Goal: Information Seeking & Learning: Learn about a topic

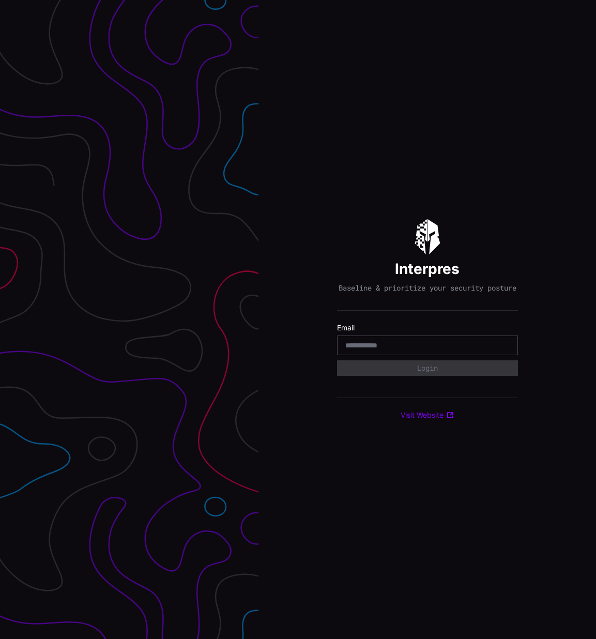
click at [451, 350] on input "email" at bounding box center [428, 345] width 164 height 9
type input "**********"
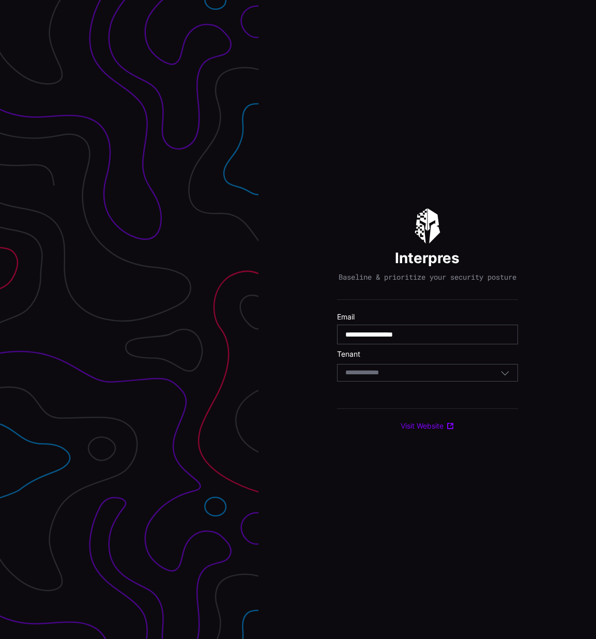
click at [408, 378] on div "Select Tenant" at bounding box center [423, 372] width 155 height 9
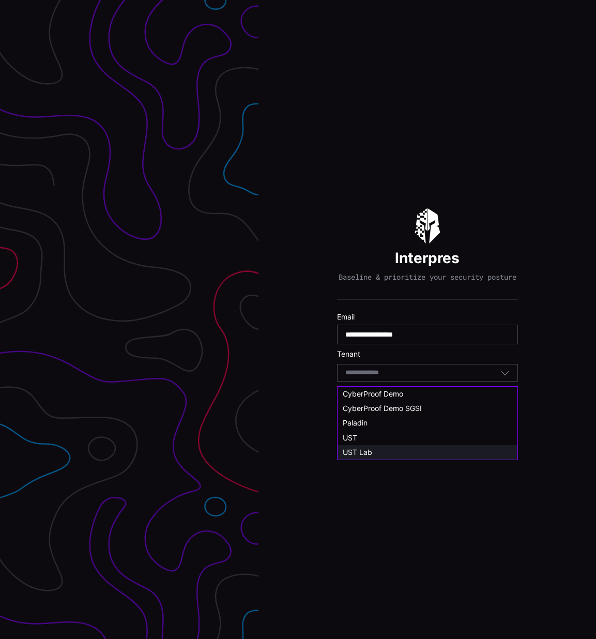
click at [401, 446] on div "UST Lab" at bounding box center [428, 452] width 180 height 14
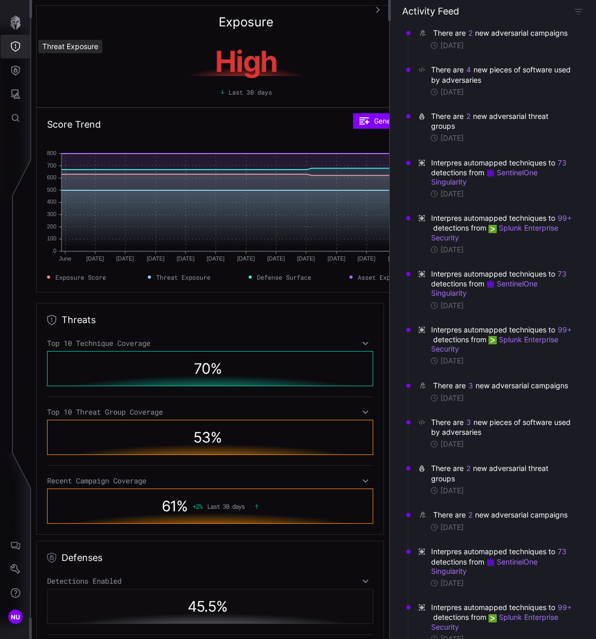
click at [9, 48] on button "Threat Exposure" at bounding box center [16, 47] width 30 height 24
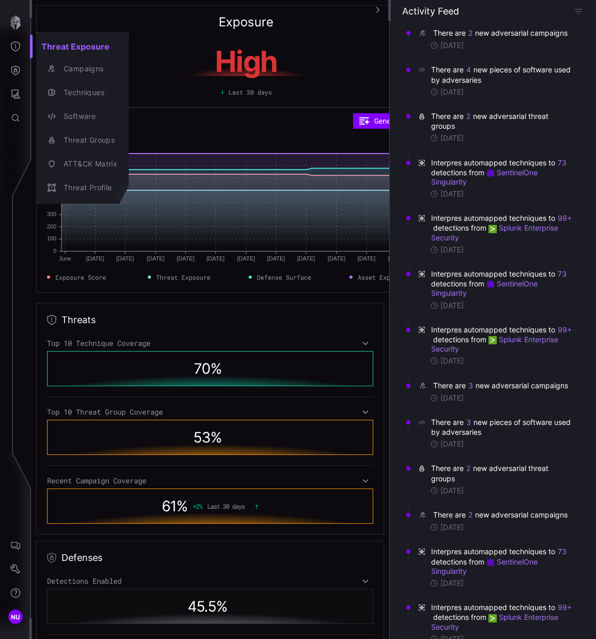
click at [14, 78] on div at bounding box center [298, 319] width 596 height 639
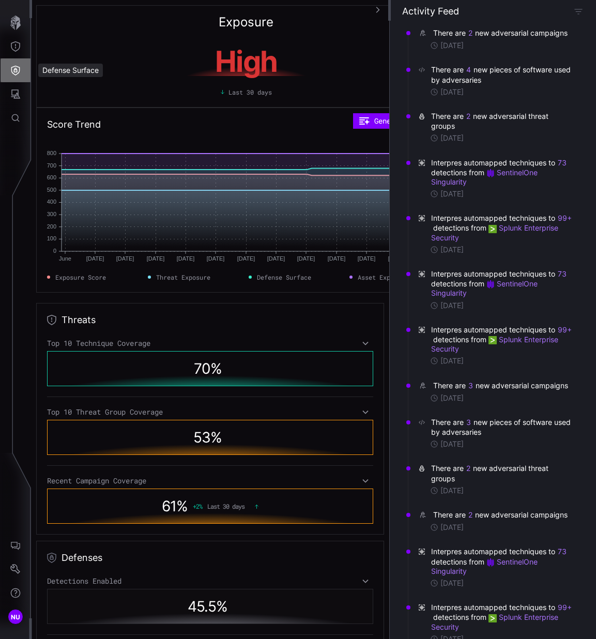
click at [13, 70] on icon "Defense Surface" at bounding box center [15, 71] width 9 height 10
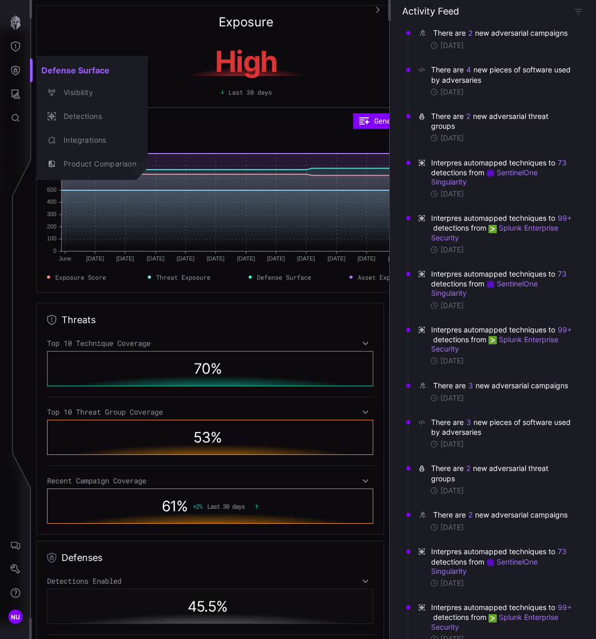
click at [16, 97] on div at bounding box center [298, 319] width 596 height 639
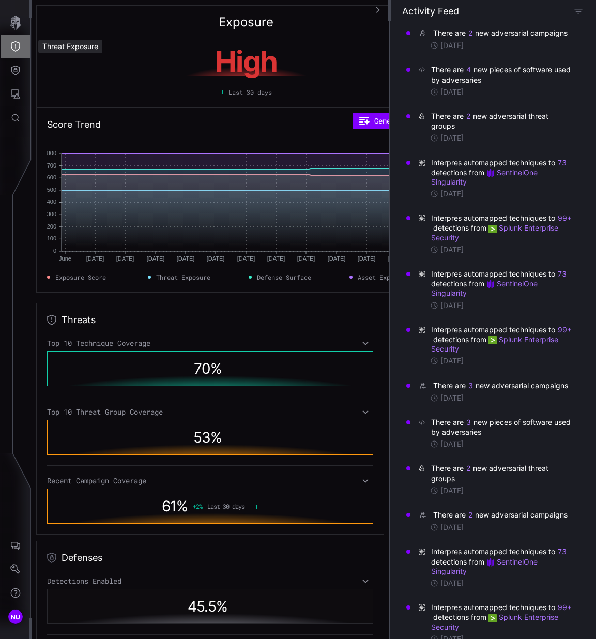
click at [16, 50] on icon "Threat Exposure" at bounding box center [15, 46] width 10 height 10
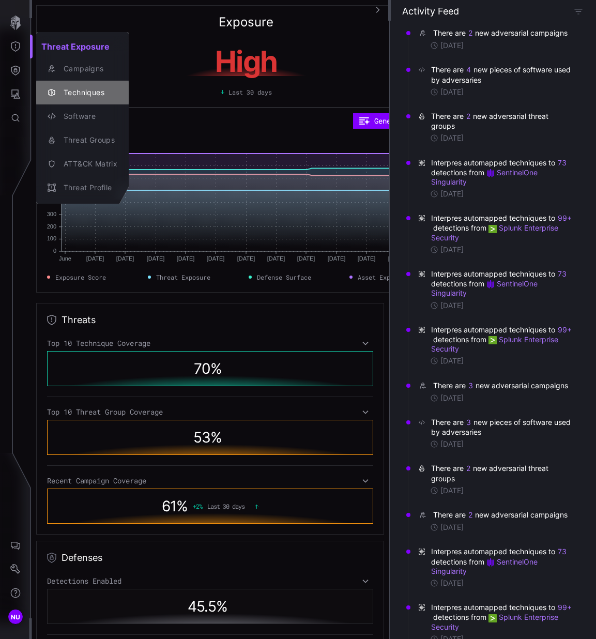
click at [59, 86] on div "Techniques" at bounding box center [87, 92] width 59 height 13
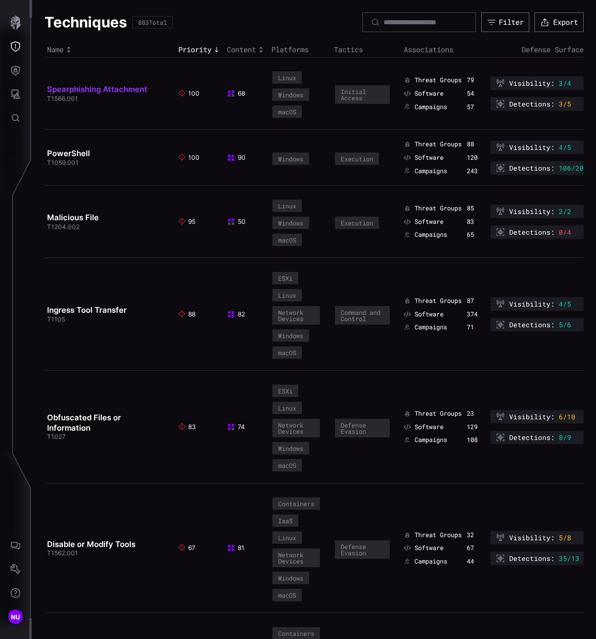
click at [61, 93] on link "Spearphishing Attachment" at bounding box center [97, 89] width 100 height 10
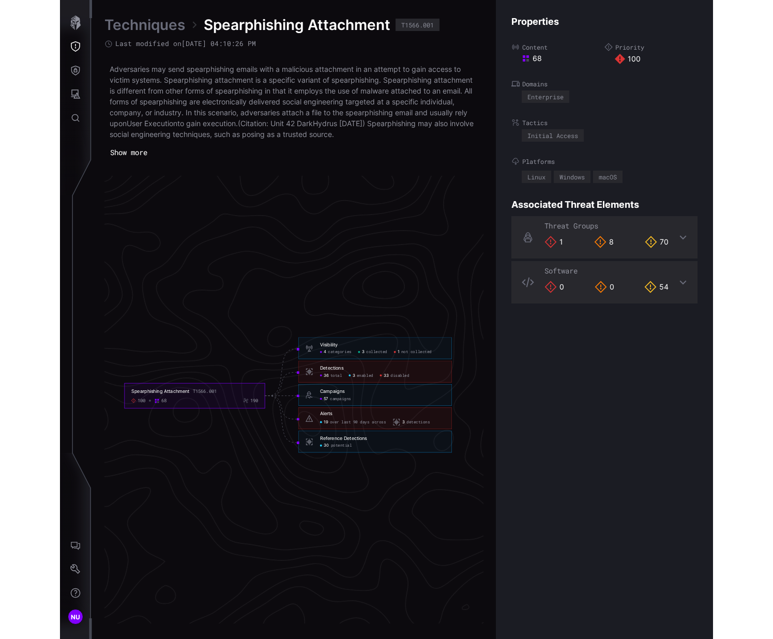
scroll to position [2108, 590]
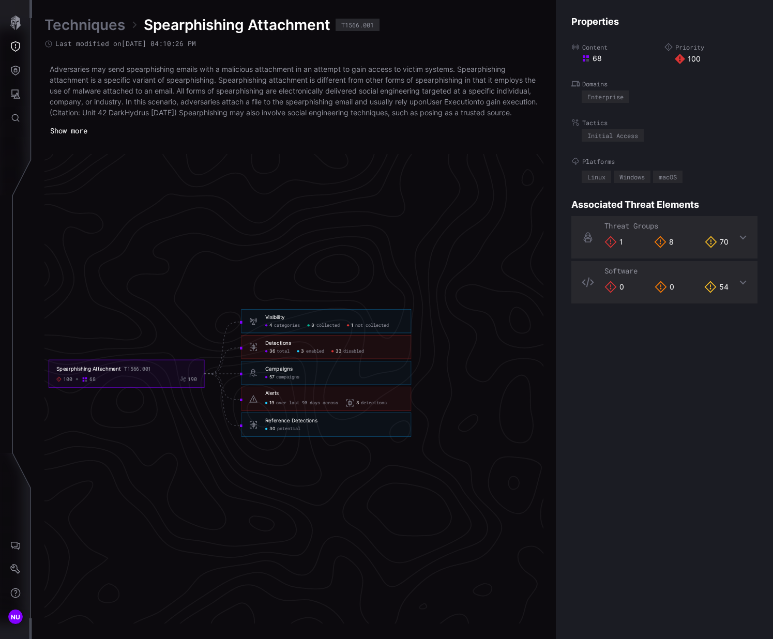
click at [333, 328] on span "collected" at bounding box center [328, 326] width 23 height 6
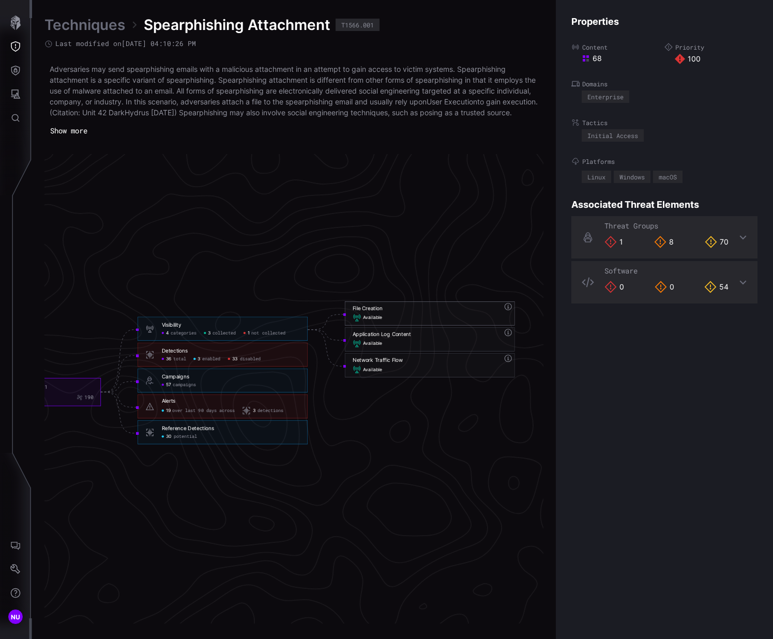
click at [372, 321] on span "Available" at bounding box center [372, 319] width 19 height 6
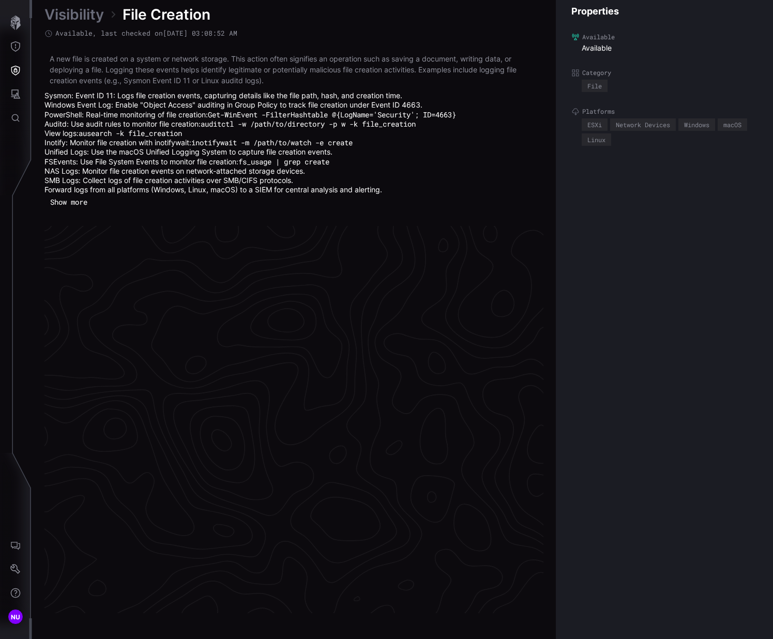
scroll to position [2138, 530]
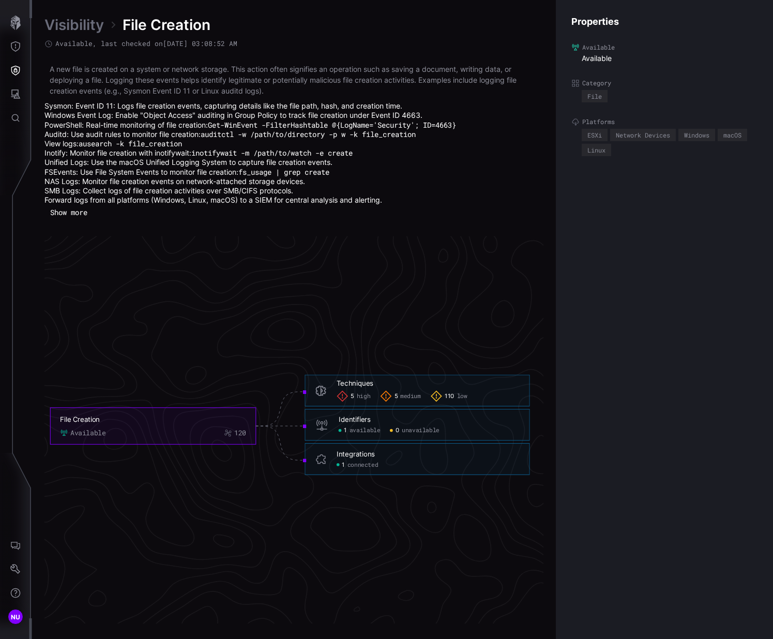
click at [393, 429] on div at bounding box center [391, 430] width 3 height 3
click at [391, 432] on div "0 unavailable" at bounding box center [415, 431] width 50 height 8
click at [349, 428] on div "1 available" at bounding box center [359, 431] width 41 height 8
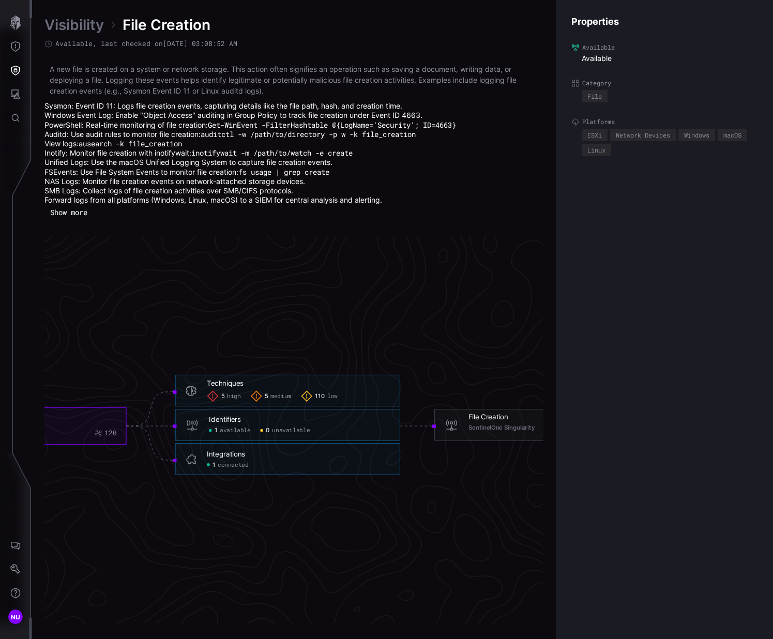
click at [273, 429] on span "unavailable" at bounding box center [291, 431] width 38 height 8
click at [70, 215] on button "Show more" at bounding box center [68, 213] width 48 height 16
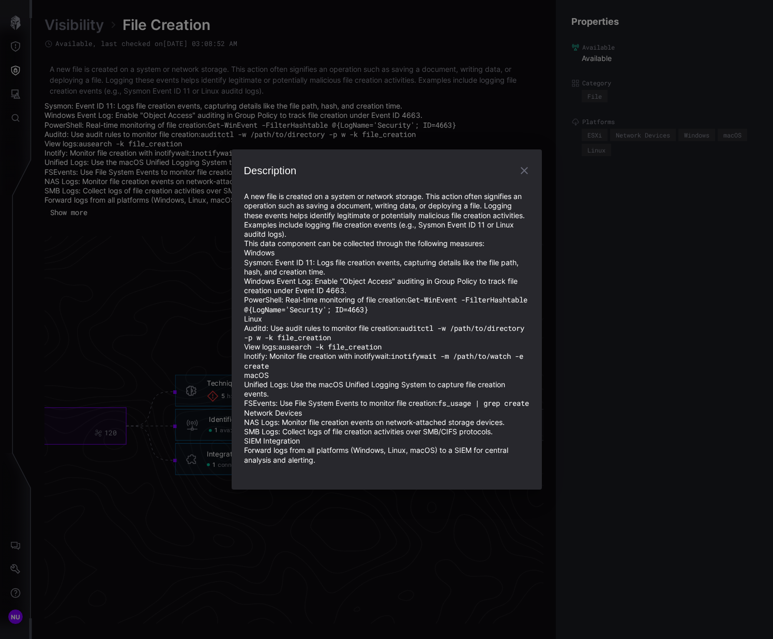
click at [529, 166] on icon "button" at bounding box center [524, 170] width 12 height 12
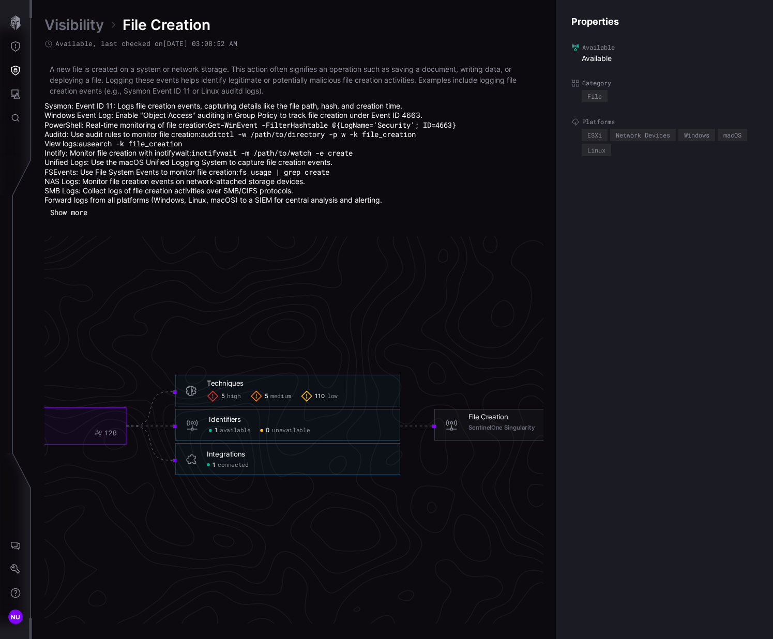
click at [85, 31] on link "Visibility" at bounding box center [73, 25] width 59 height 19
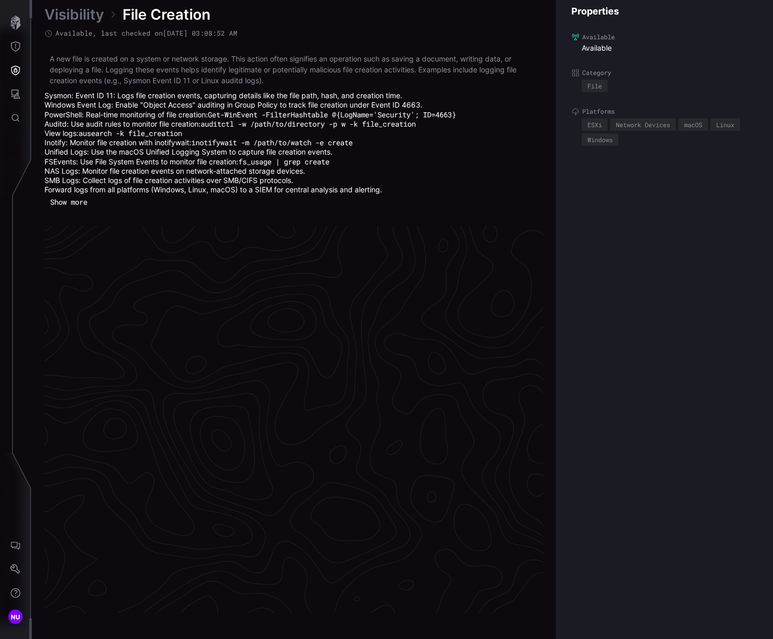
scroll to position [2138, 530]
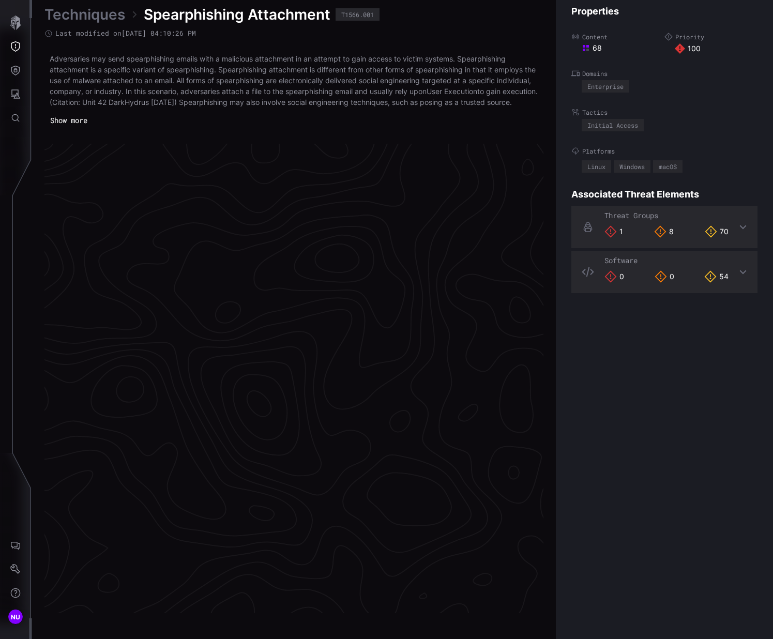
scroll to position [2102, 530]
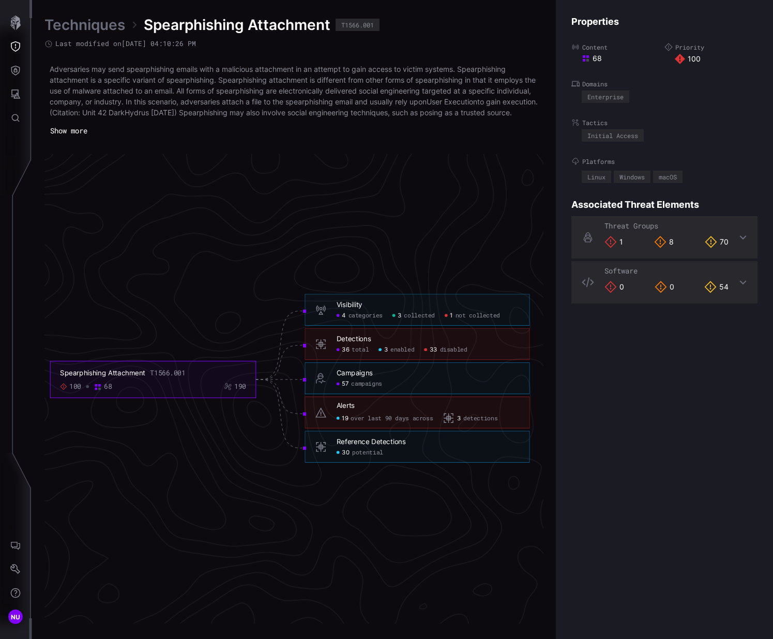
click at [363, 388] on span "campaigns" at bounding box center [366, 385] width 31 height 8
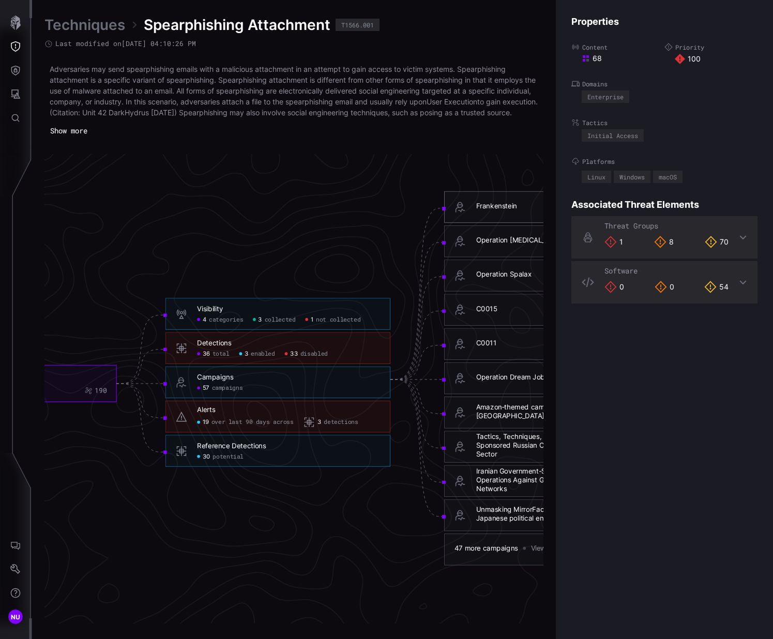
click at [512, 211] on div "Frankenstein" at bounding box center [496, 206] width 41 height 9
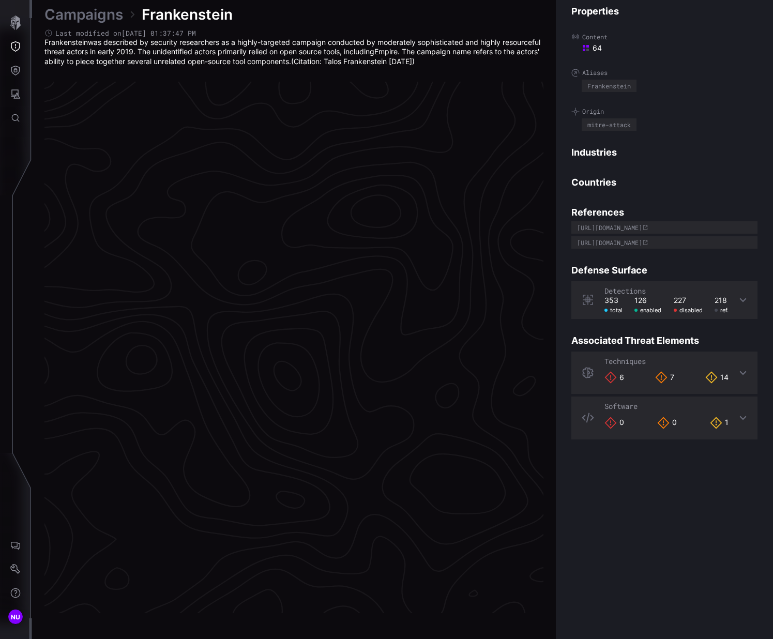
scroll to position [2065, 530]
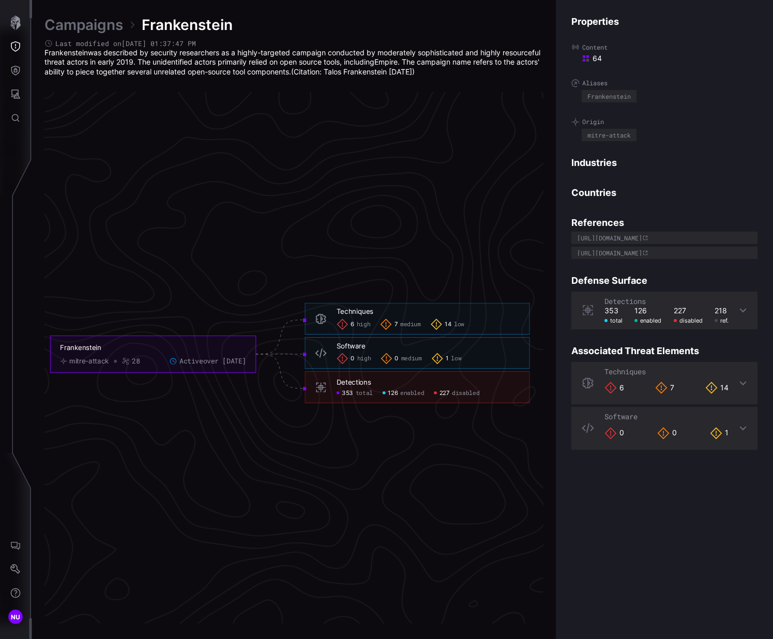
click at [596, 373] on div "Techniques 6 7 14" at bounding box center [665, 383] width 186 height 42
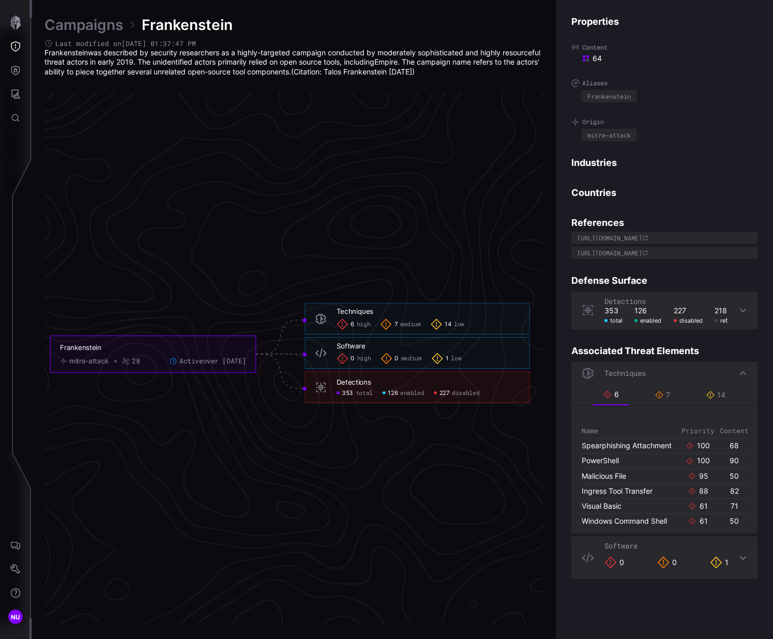
click at [596, 374] on icon at bounding box center [743, 373] width 8 height 8
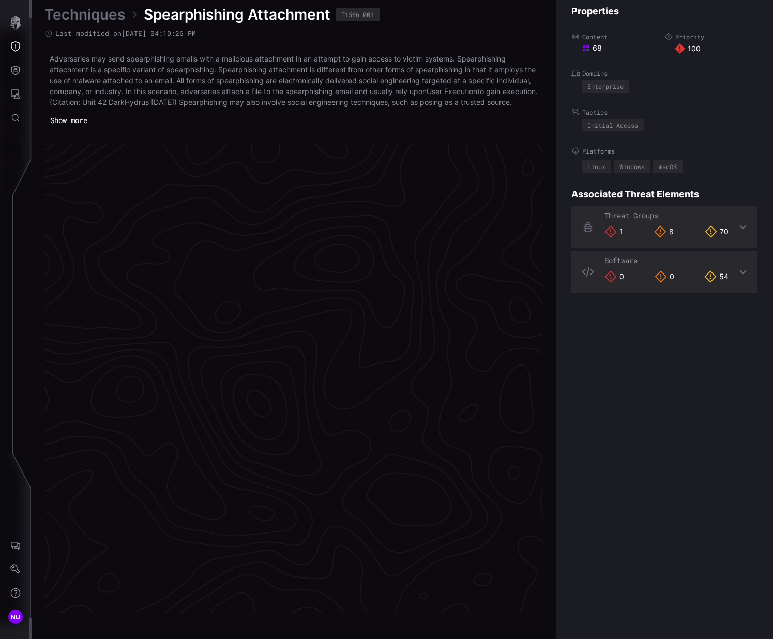
scroll to position [2102, 530]
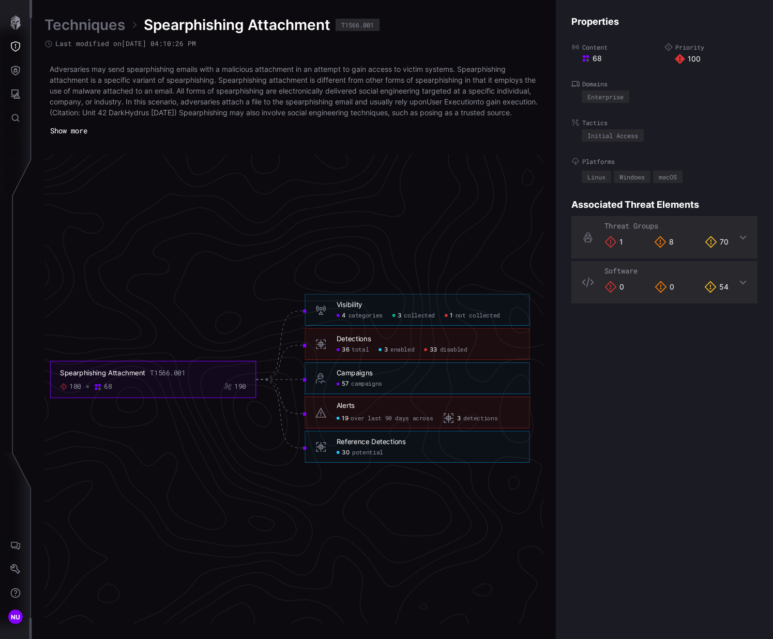
click at [343, 410] on div "Alerts" at bounding box center [346, 405] width 18 height 9
click at [342, 423] on span "19" at bounding box center [345, 419] width 6 height 8
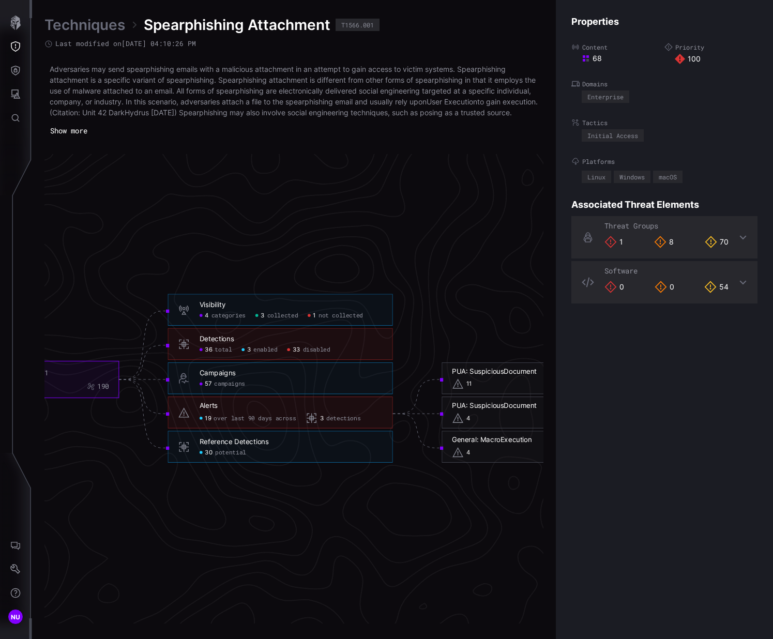
scroll to position [2102, 665]
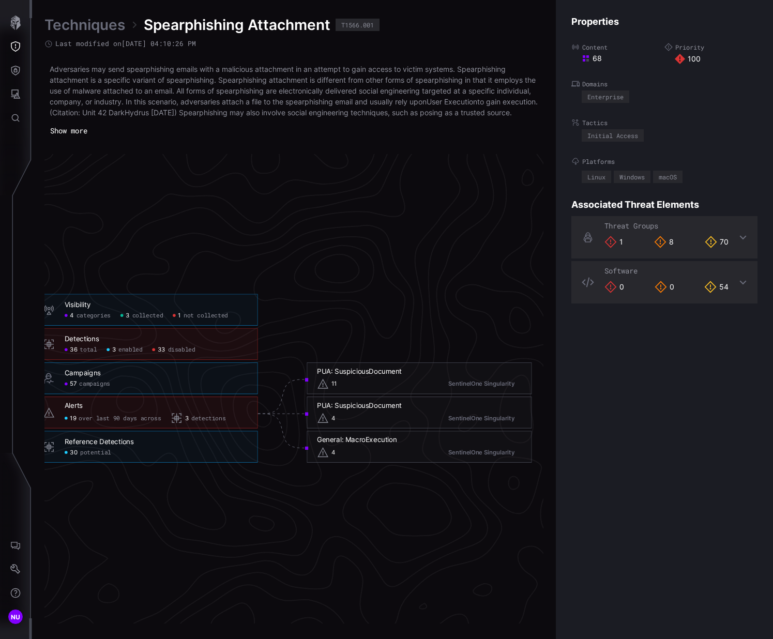
click at [380, 376] on div "PUA: SuspiciousDocument" at bounding box center [359, 371] width 85 height 9
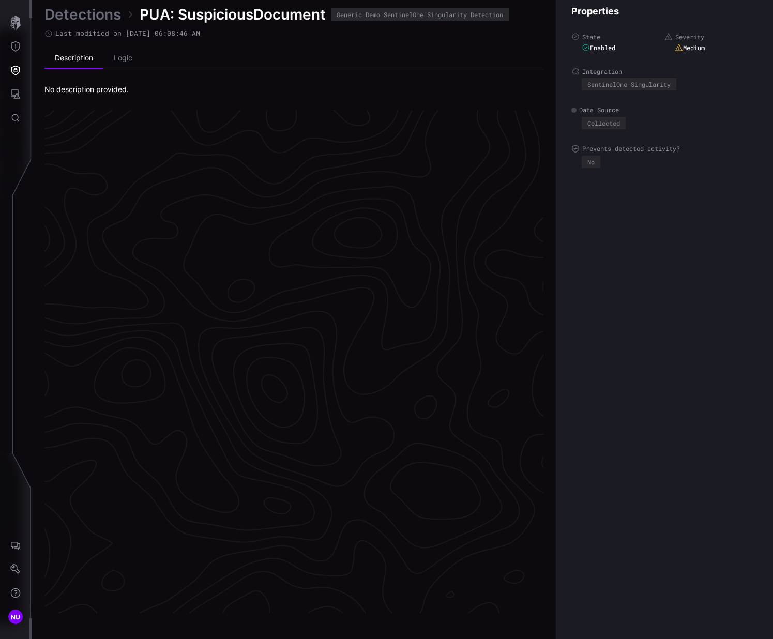
scroll to position [2080, 530]
